Goal: Information Seeking & Learning: Find specific fact

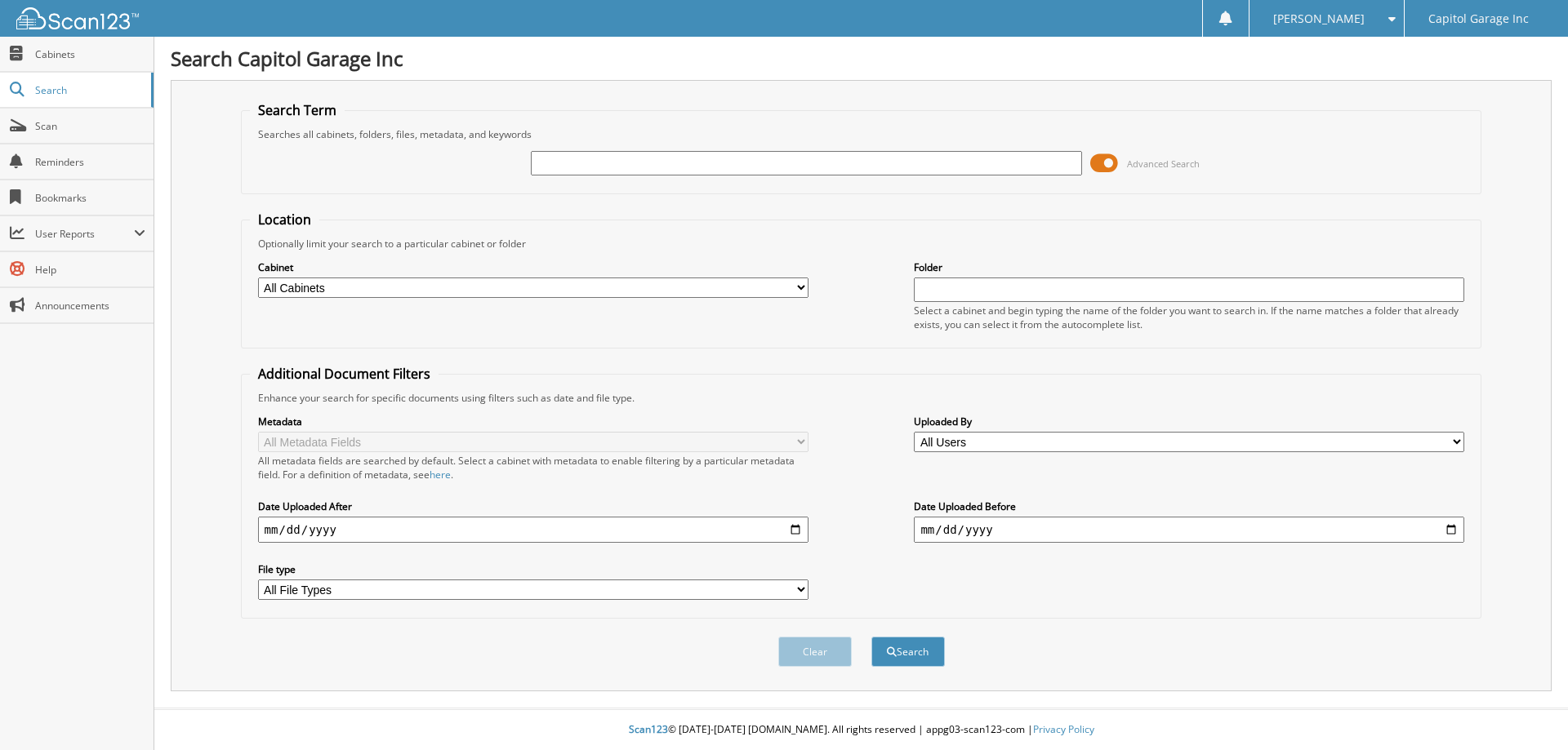
paste input "S112793"
type input "S112793"
click at [871, 637] on button "Search" at bounding box center [907, 652] width 74 height 31
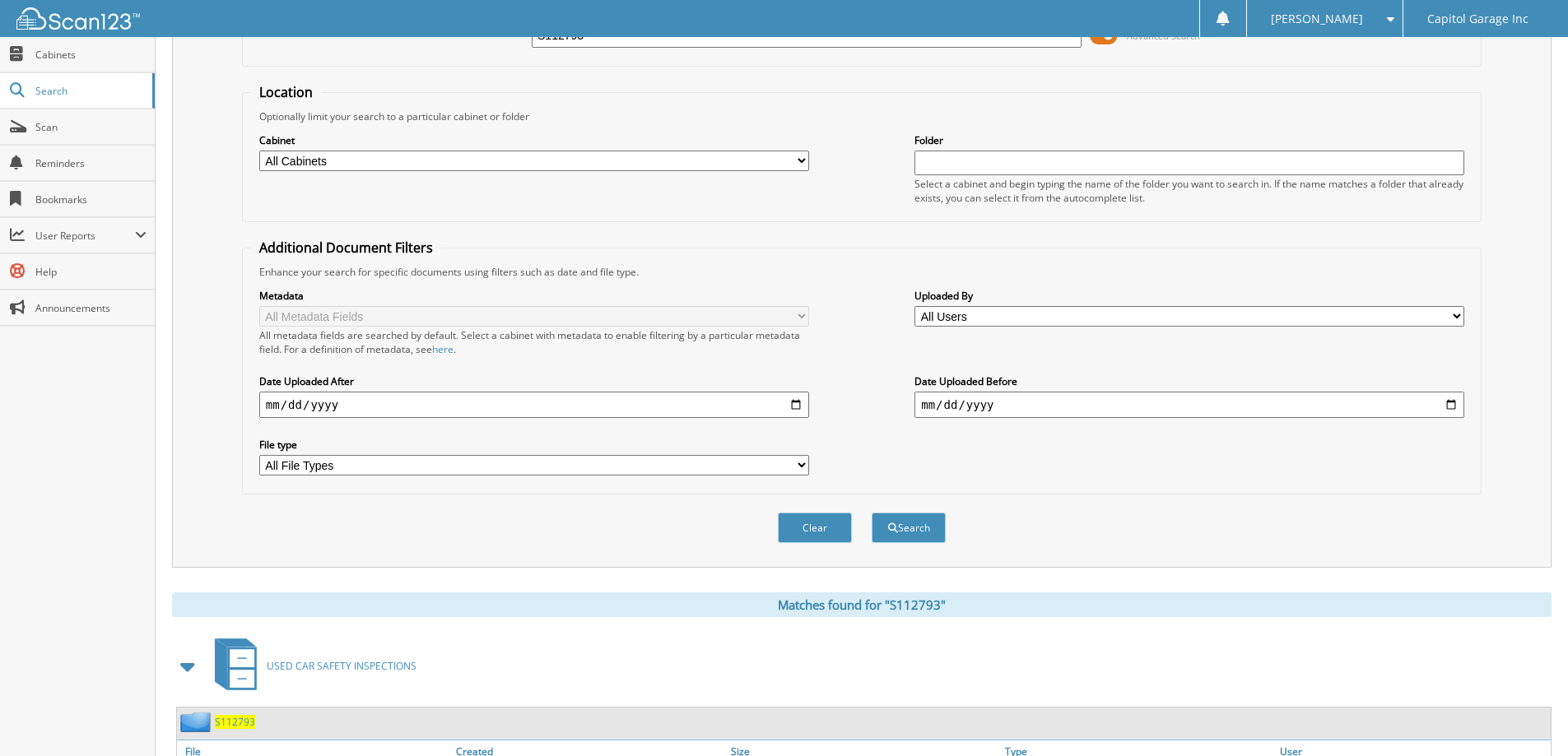
scroll to position [228, 0]
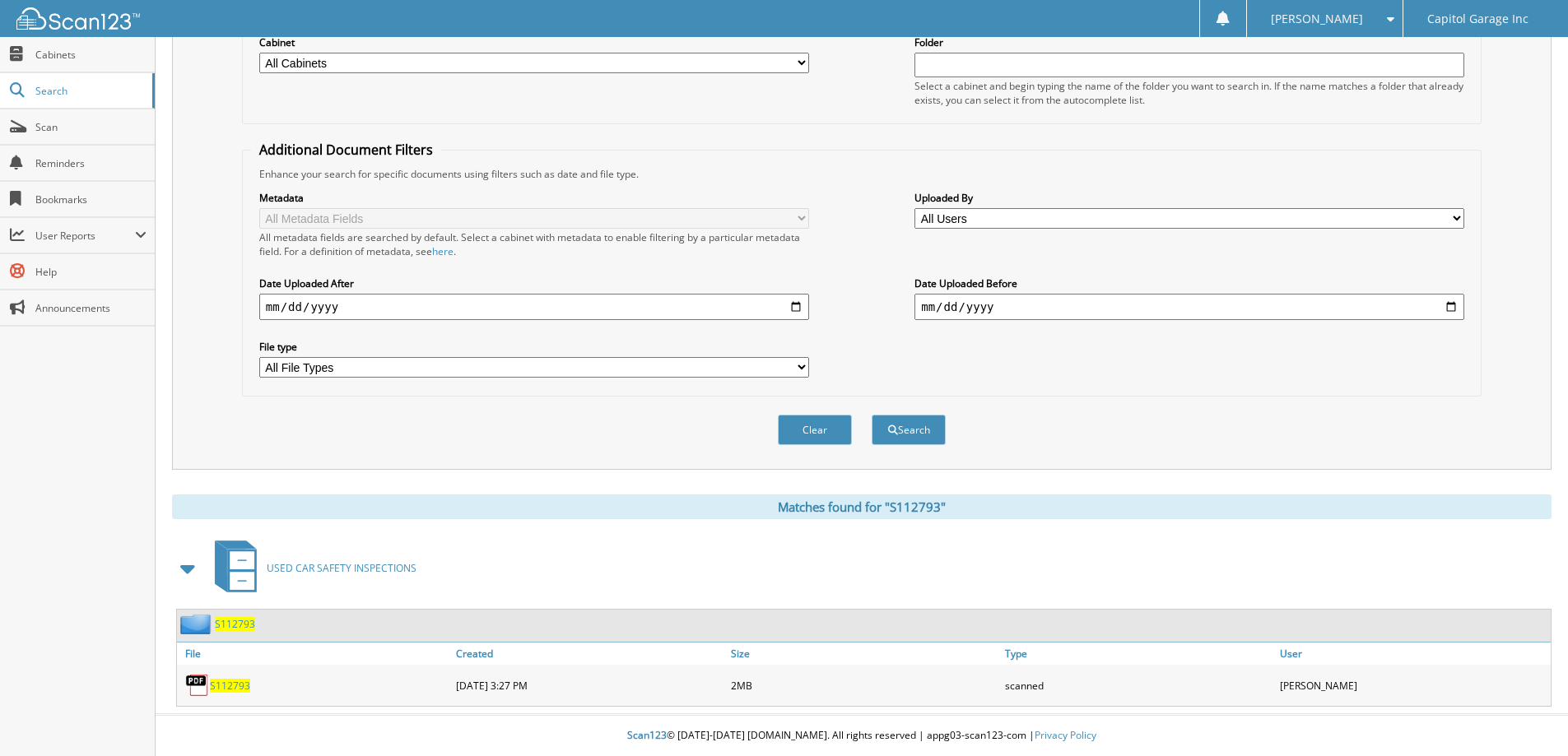
click at [230, 685] on span "S112793" at bounding box center [231, 686] width 41 height 14
